Goal: Navigation & Orientation: Find specific page/section

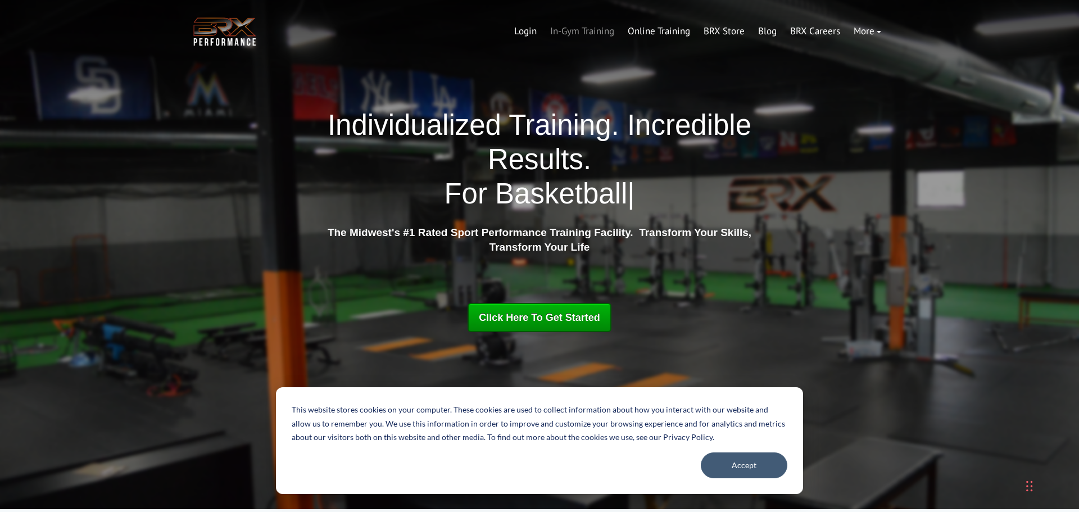
click at [602, 29] on link "In-Gym Training" at bounding box center [583, 31] width 78 height 27
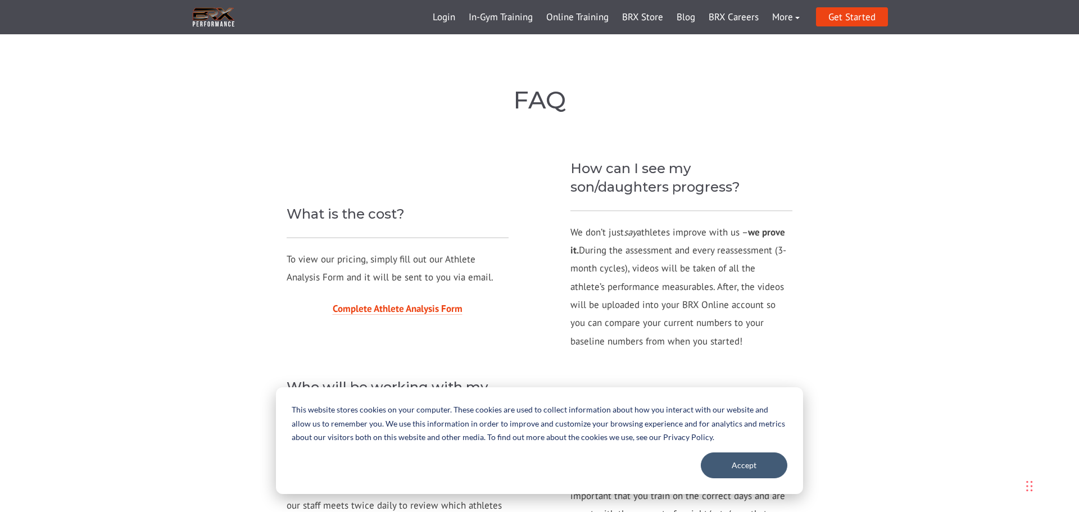
scroll to position [1055, 0]
